Goal: Task Accomplishment & Management: Manage account settings

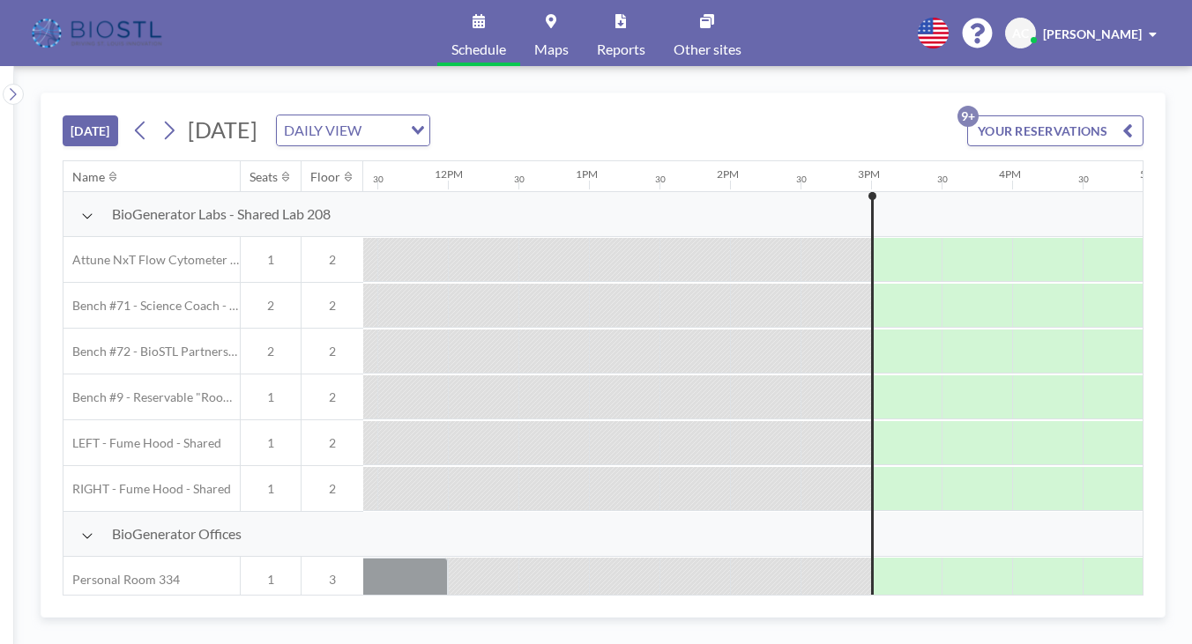
scroll to position [0, 1609]
click at [1108, 115] on button "YOUR RESERVATIONS 9+" at bounding box center [1055, 130] width 176 height 31
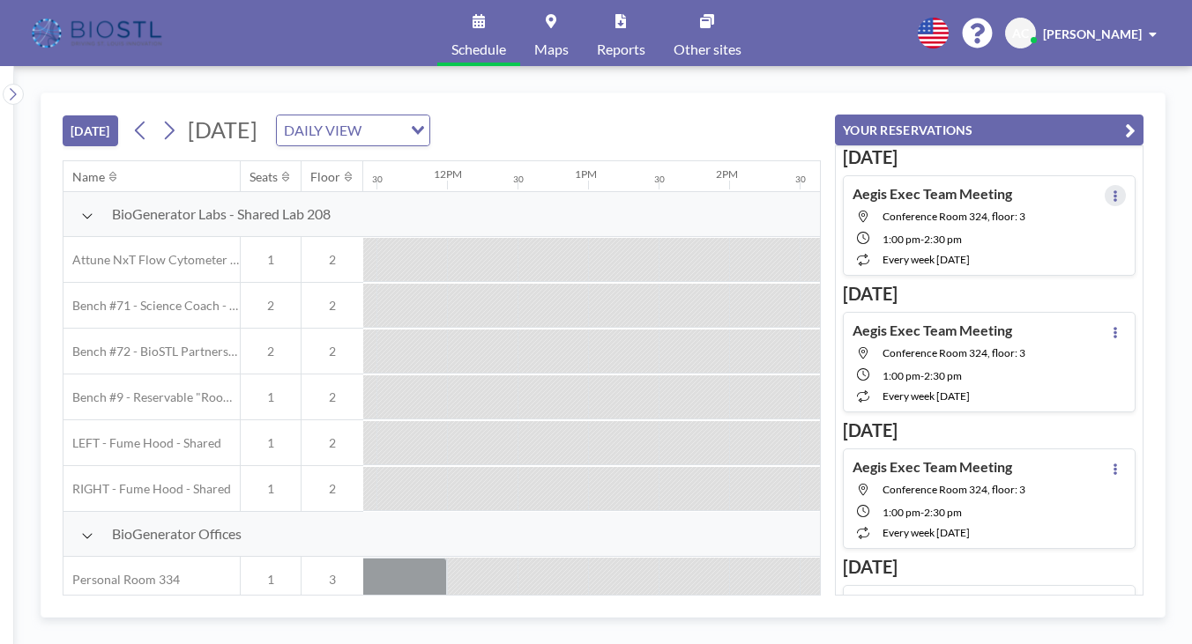
click at [1123, 185] on button at bounding box center [1114, 195] width 21 height 21
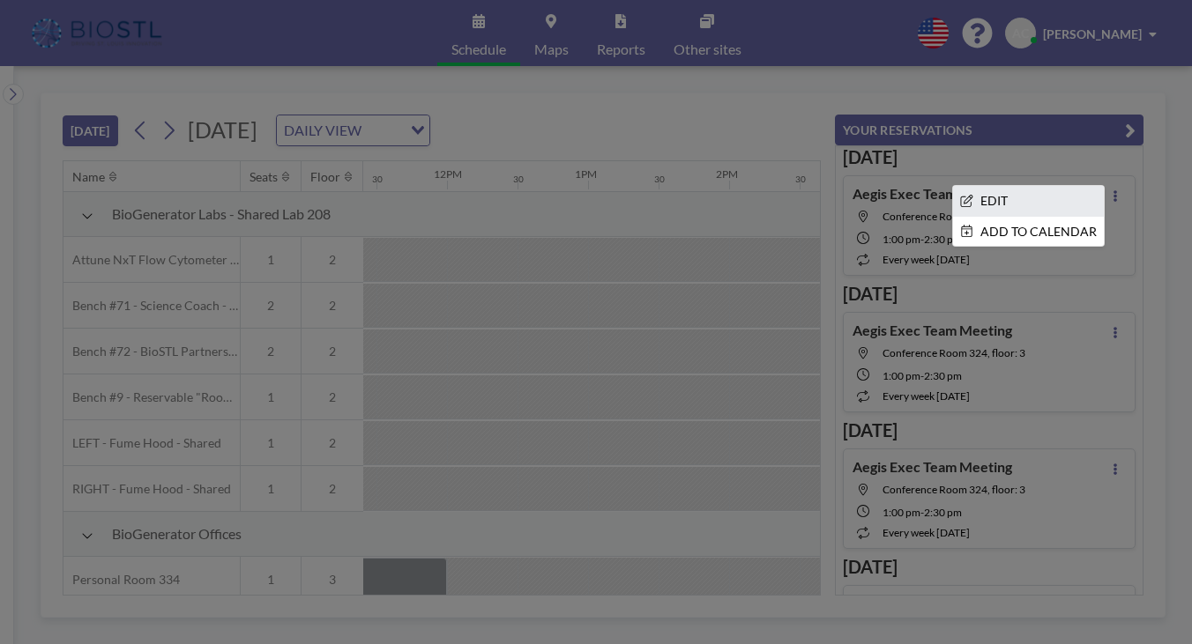
click at [1091, 186] on li "EDIT" at bounding box center [1028, 201] width 151 height 30
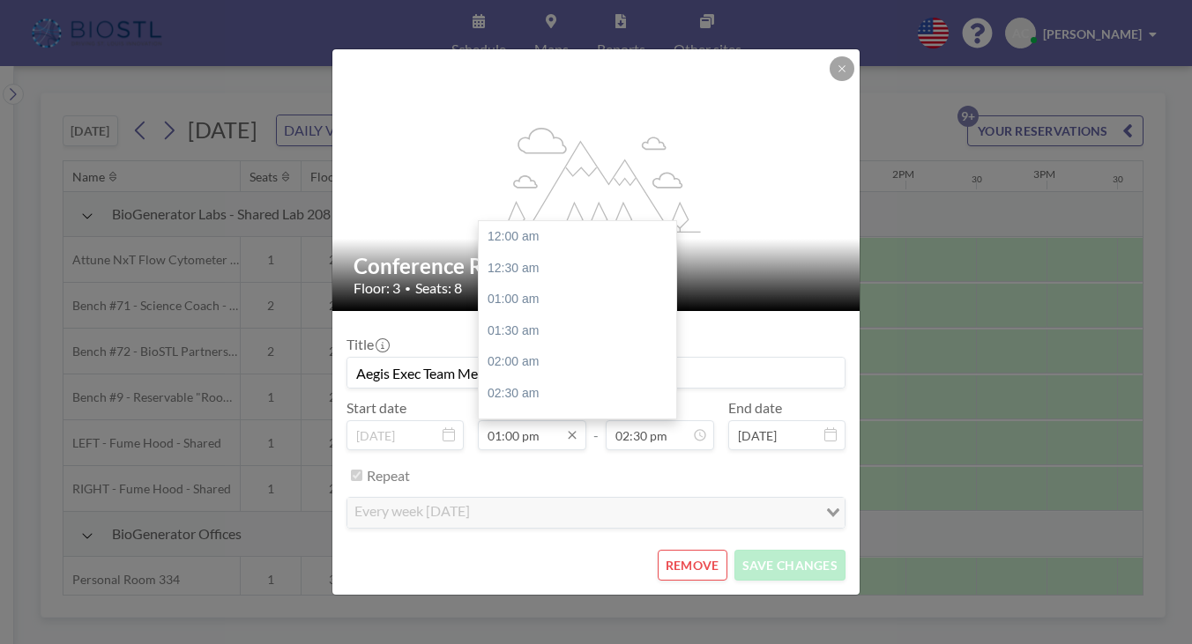
scroll to position [710, 0]
click at [525, 420] on input "01:00 pm" at bounding box center [532, 435] width 108 height 30
click at [545, 420] on input "01:00 pm" at bounding box center [532, 435] width 108 height 30
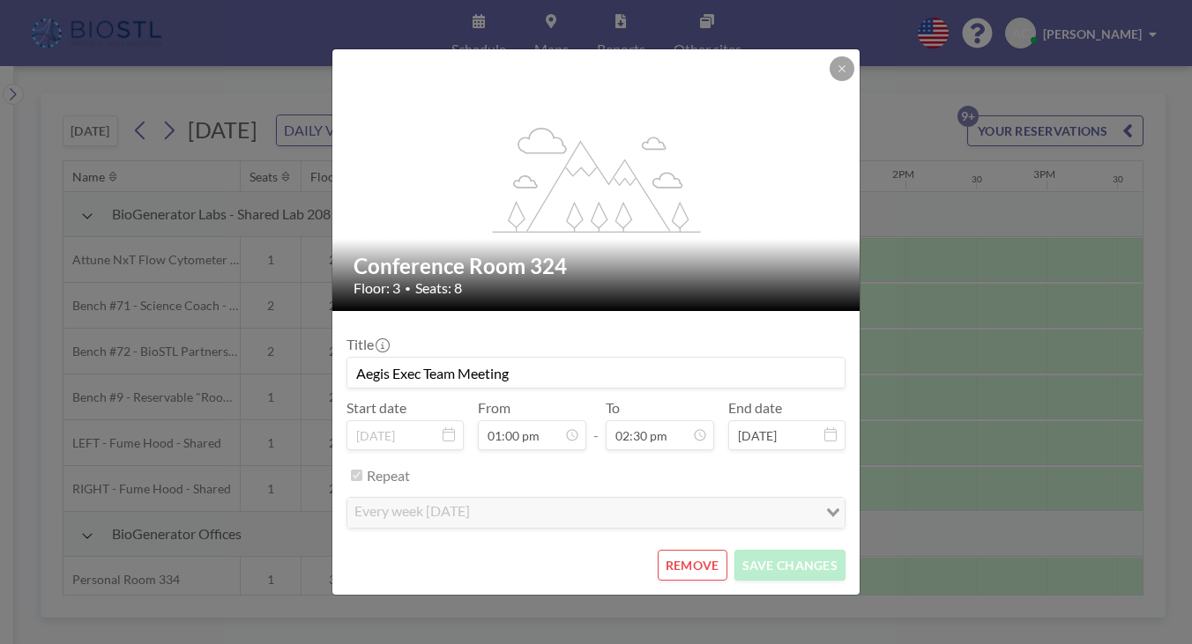
click at [666, 550] on button "REMOVE" at bounding box center [693, 565] width 70 height 31
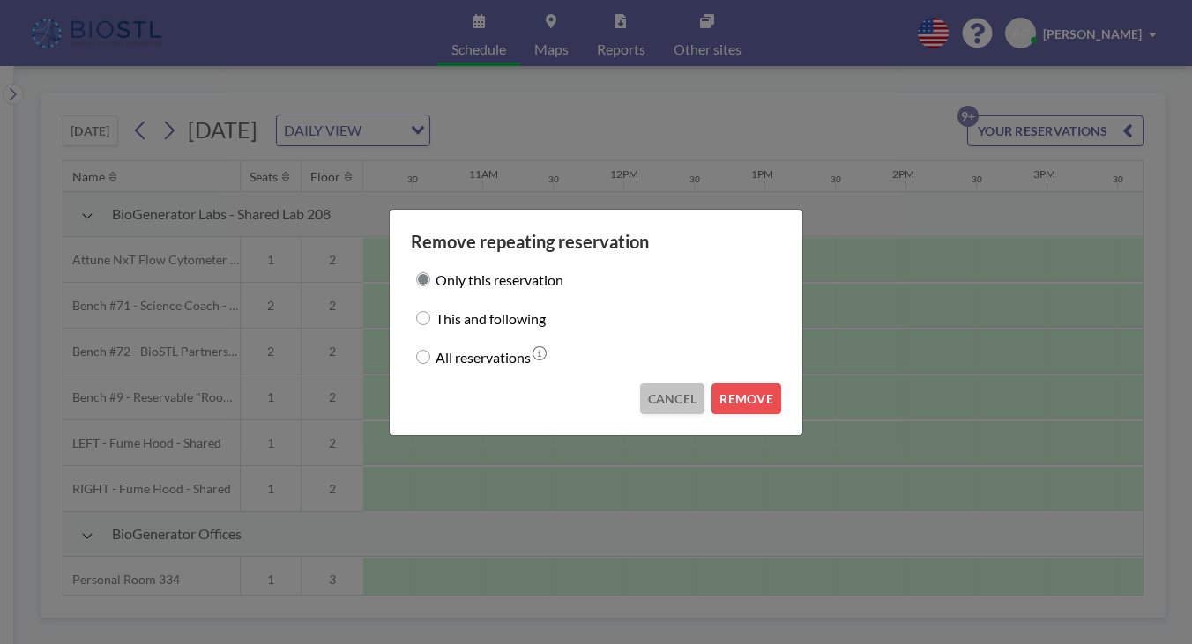
click at [660, 383] on button "CANCEL" at bounding box center [672, 398] width 65 height 31
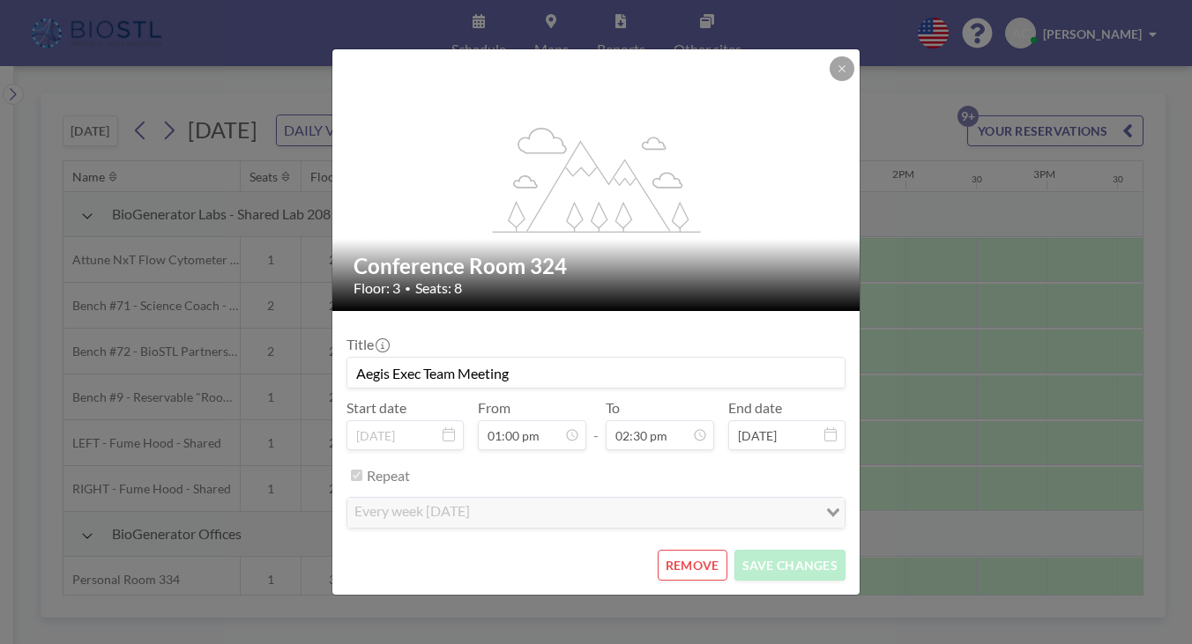
click at [658, 550] on button "REMOVE" at bounding box center [693, 565] width 70 height 31
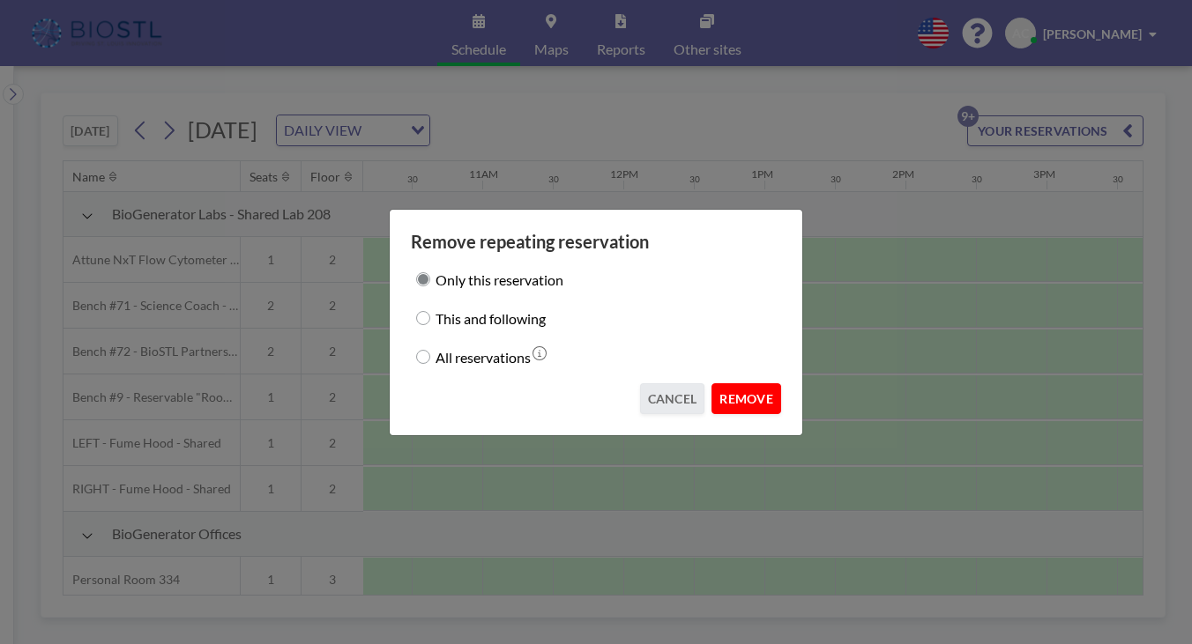
click at [719, 383] on button "REMOVE" at bounding box center [746, 398] width 70 height 31
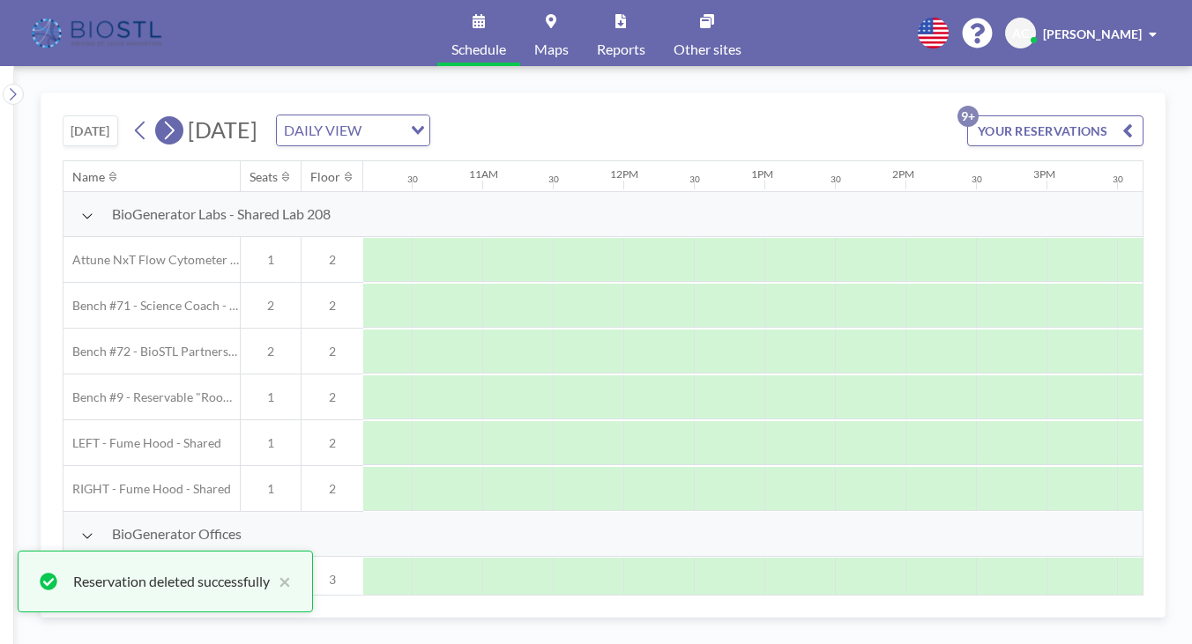
click at [160, 117] on icon at bounding box center [168, 130] width 17 height 26
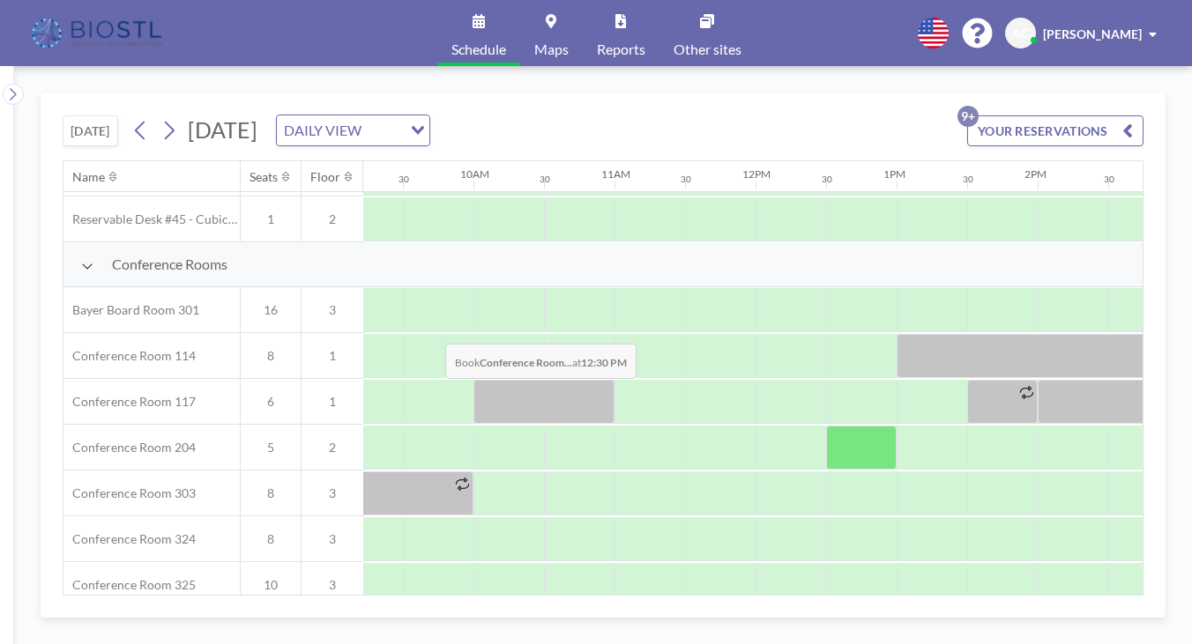
scroll to position [413, 1300]
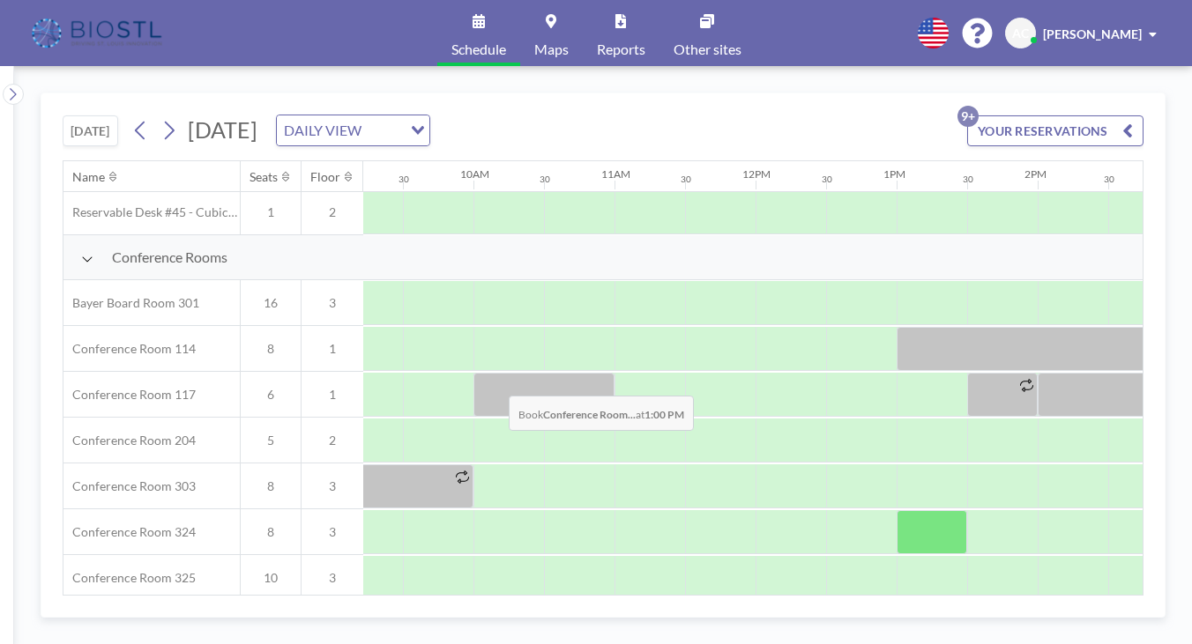
click at [896, 510] on div at bounding box center [931, 532] width 71 height 44
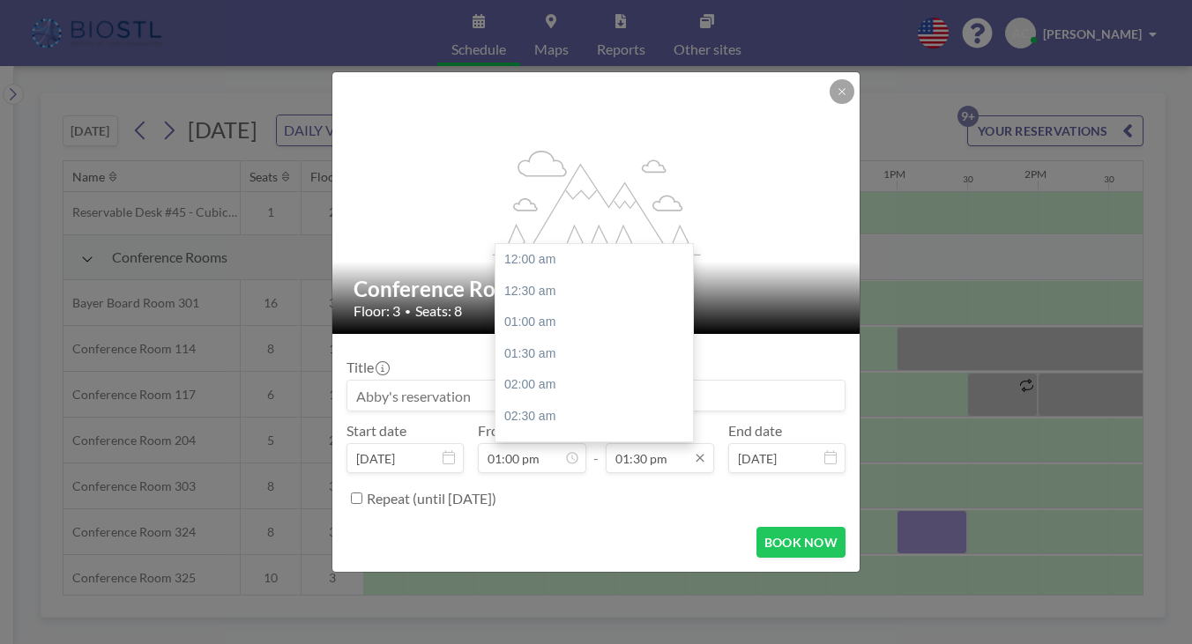
scroll to position [738, 0]
click at [636, 443] on input "01:30 pm" at bounding box center [660, 458] width 108 height 30
click at [541, 448] on div "03:00 pm" at bounding box center [593, 464] width 197 height 32
type input "03:00 pm"
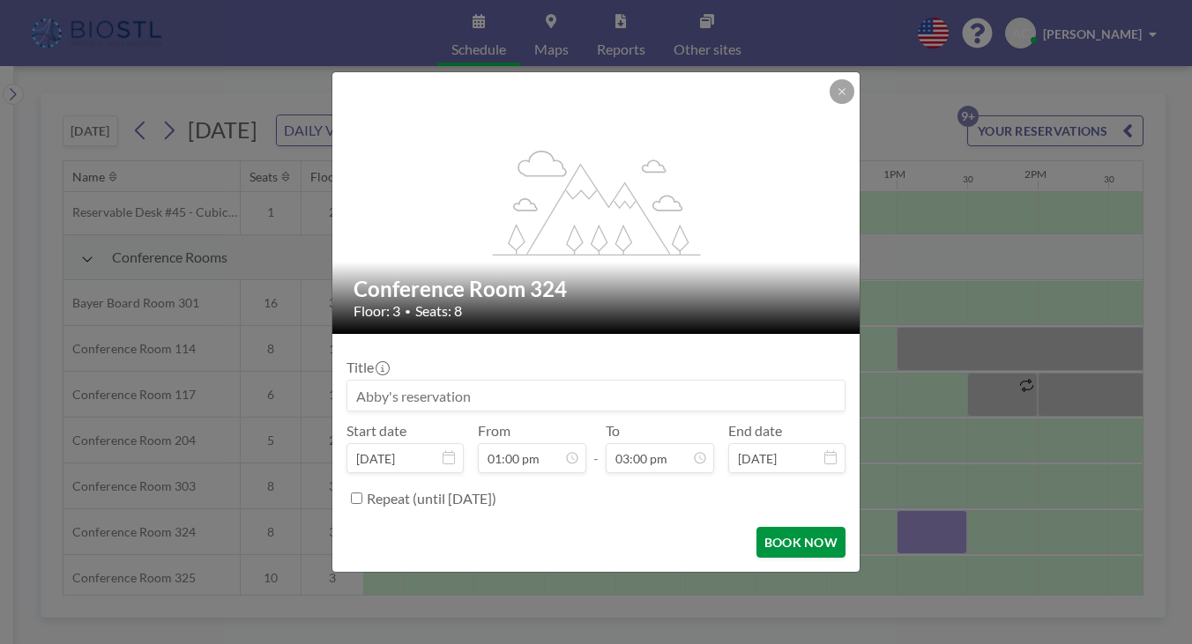
scroll to position [820, 0]
click at [511, 388] on input at bounding box center [595, 396] width 497 height 30
click at [478, 381] on input "SweetSpot ExecMeeting" at bounding box center [595, 396] width 497 height 30
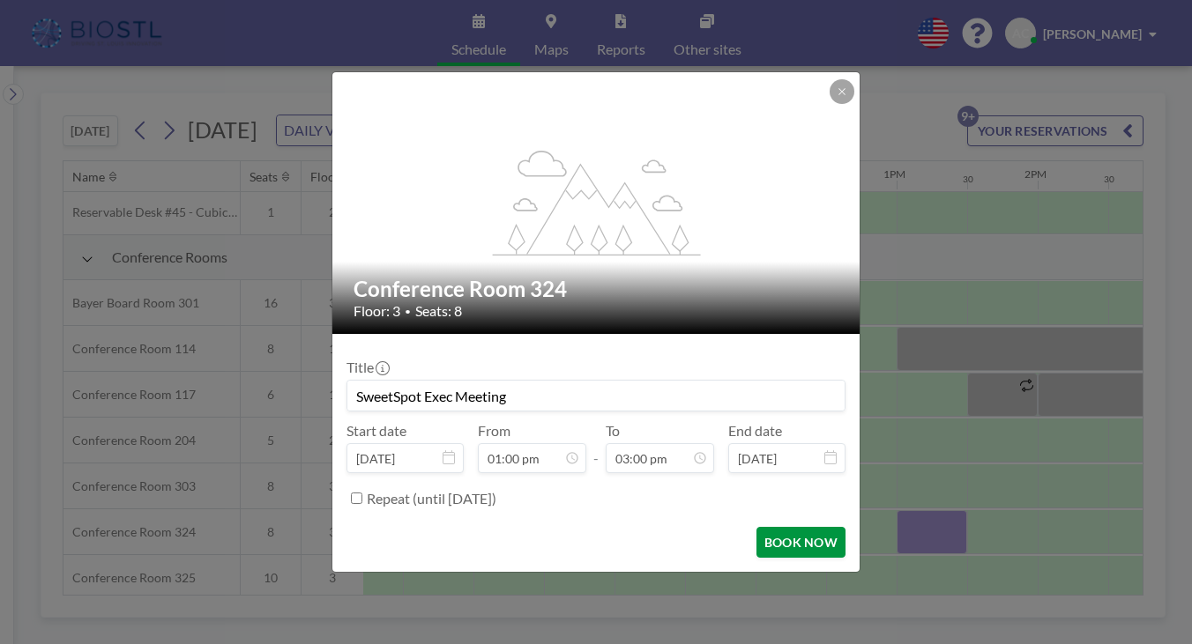
type input "SweetSpot Exec Meeting"
click at [760, 527] on button "BOOK NOW" at bounding box center [800, 542] width 89 height 31
